Goal: Task Accomplishment & Management: Manage account settings

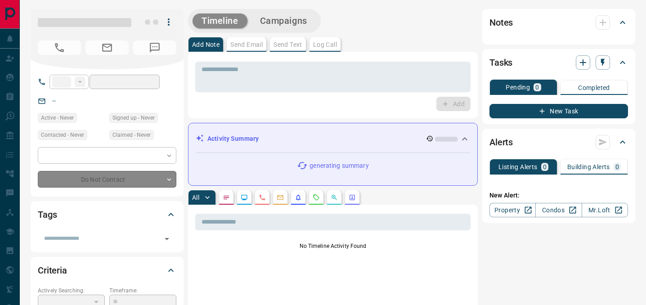
type input "**"
type input "**********"
type input "*"
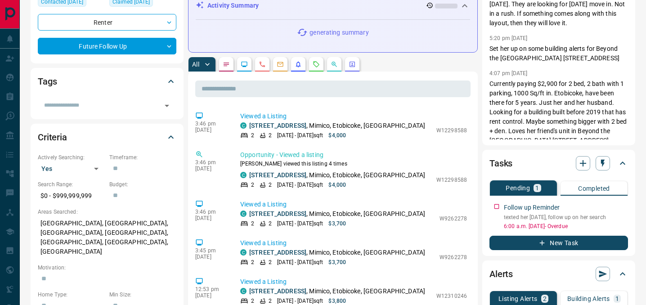
scroll to position [134, 0]
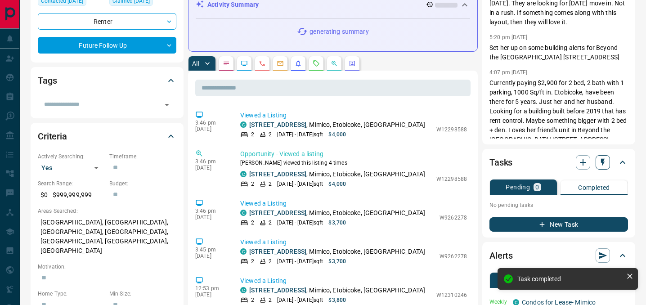
click at [602, 164] on icon "button" at bounding box center [603, 163] width 4 height 8
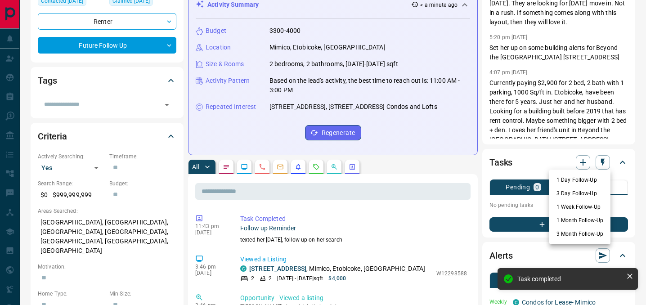
click at [577, 208] on li "1 Week Follow-Up" at bounding box center [579, 206] width 61 height 13
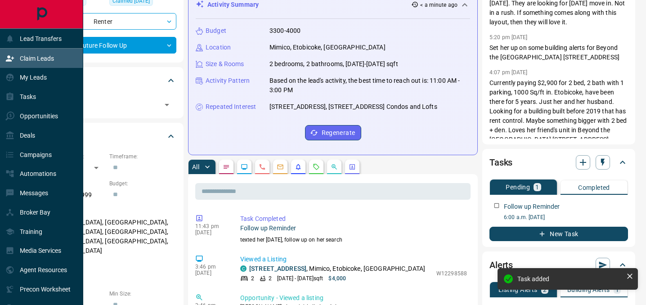
click at [43, 49] on div "Claim Leads" at bounding box center [41, 58] width 83 height 19
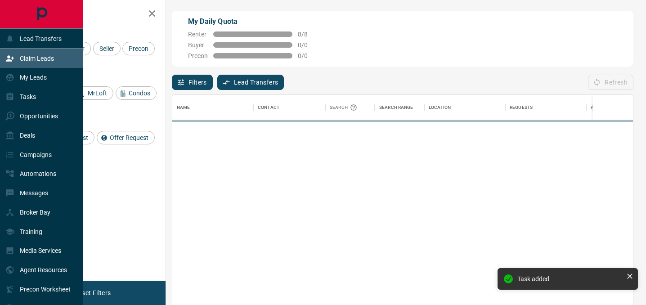
scroll to position [229, 461]
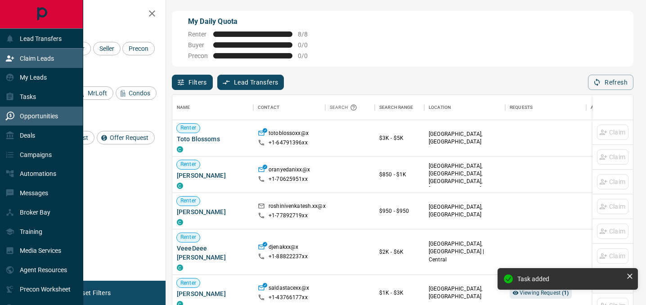
click at [45, 124] on div "Opportunities" at bounding box center [41, 116] width 83 height 19
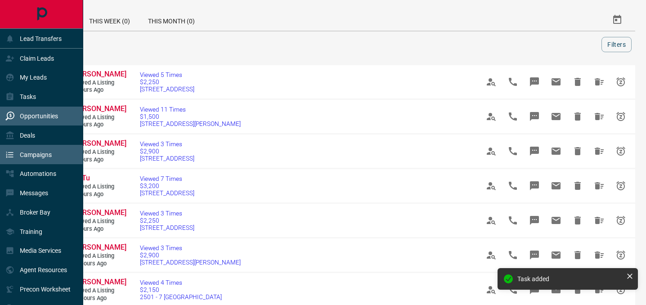
click at [45, 153] on p "Campaigns" at bounding box center [36, 154] width 32 height 7
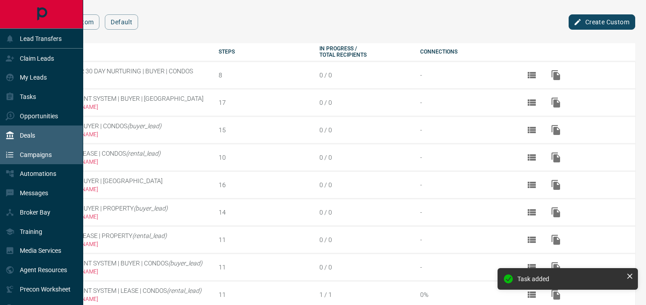
click at [51, 132] on div "Deals" at bounding box center [41, 134] width 83 height 19
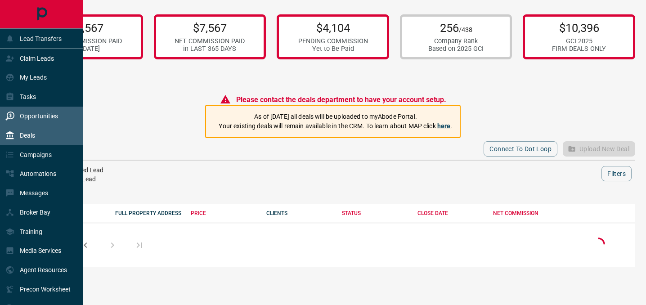
click at [41, 113] on p "Opportunities" at bounding box center [39, 115] width 38 height 7
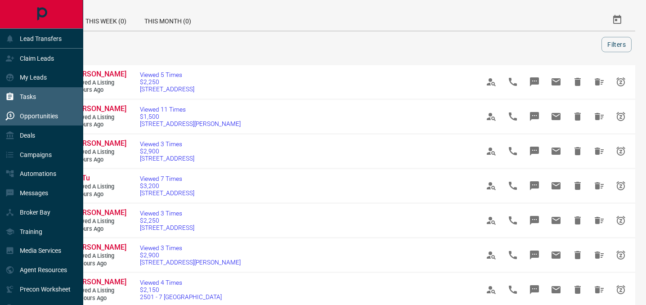
click at [49, 101] on div "Tasks" at bounding box center [41, 96] width 83 height 19
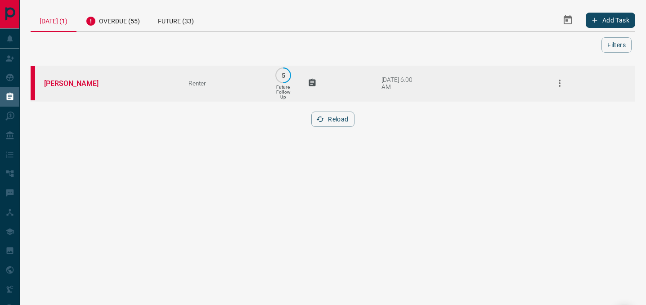
click at [79, 78] on td "[PERSON_NAME]" at bounding box center [103, 83] width 144 height 36
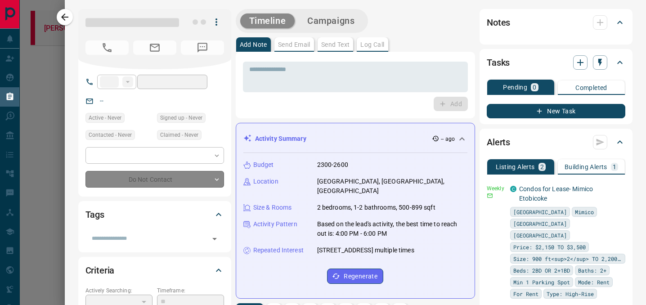
type input "**"
type input "**********"
type input "*"
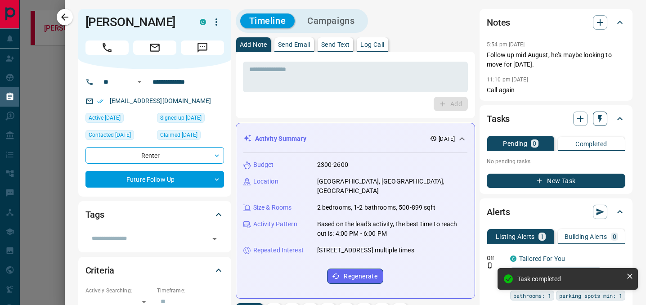
click at [602, 117] on icon "button" at bounding box center [599, 118] width 9 height 9
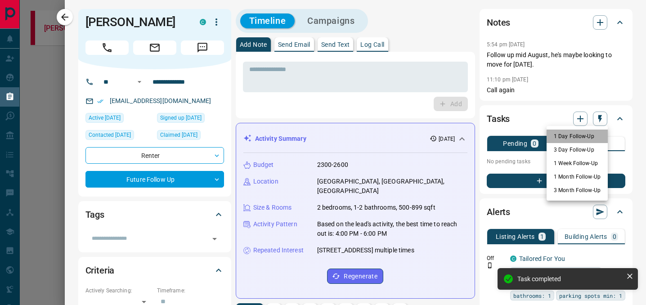
click at [574, 134] on li "1 Day Follow-Up" at bounding box center [576, 136] width 61 height 13
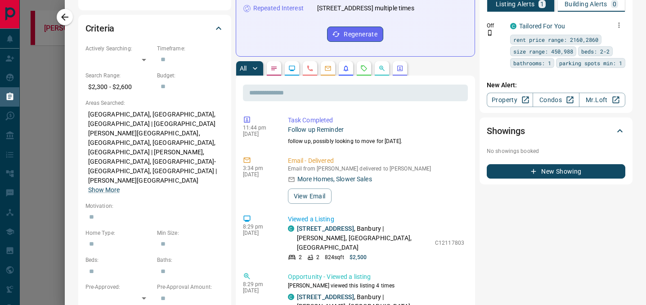
scroll to position [220, 0]
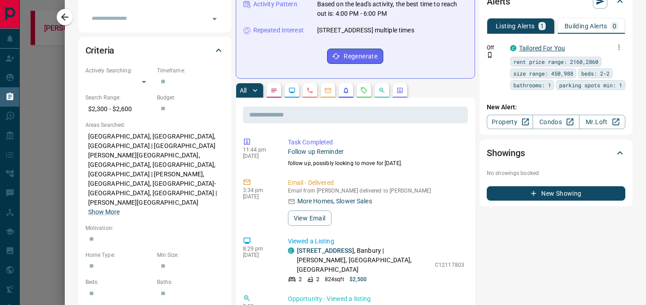
click at [528, 45] on link "Tailored For You" at bounding box center [542, 48] width 46 height 7
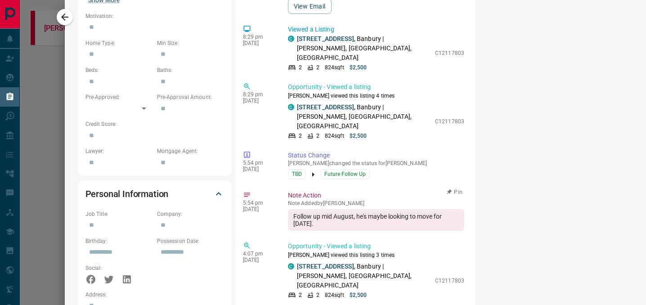
scroll to position [0, 0]
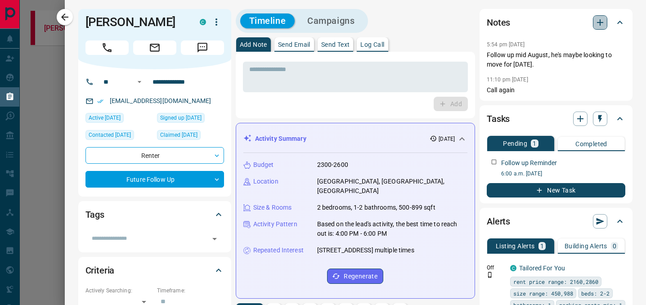
click at [605, 27] on button "button" at bounding box center [600, 22] width 14 height 14
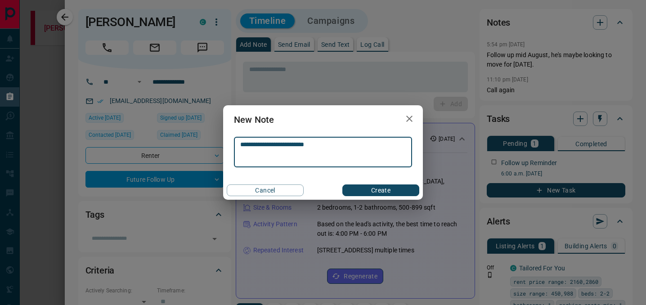
type textarea "**********"
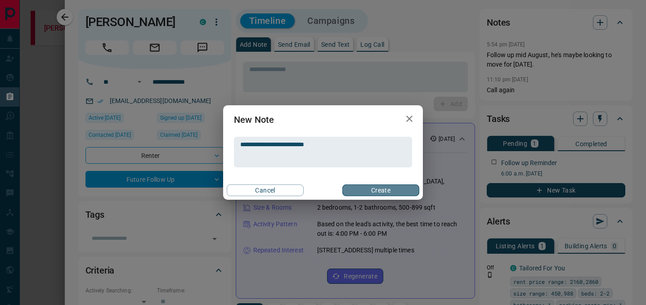
click at [374, 187] on button "Create" at bounding box center [380, 190] width 77 height 12
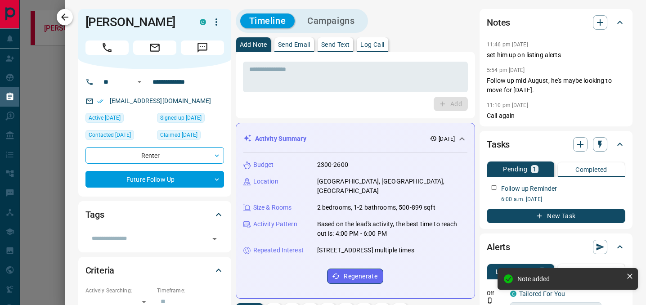
click at [60, 17] on icon "button" at bounding box center [64, 17] width 11 height 11
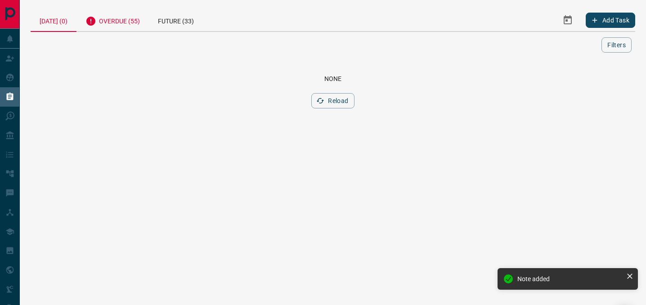
click at [107, 28] on div "Overdue (55)" at bounding box center [112, 20] width 72 height 22
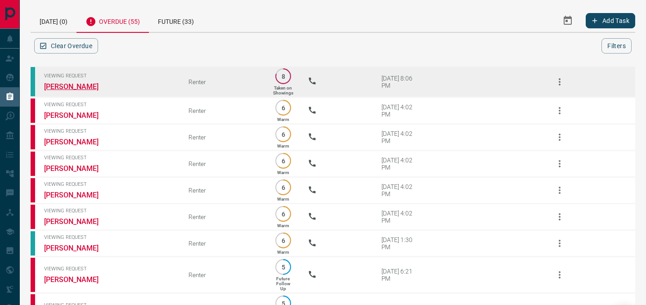
click at [75, 86] on link "[PERSON_NAME]" at bounding box center [77, 86] width 67 height 9
